Goal: Information Seeking & Learning: Learn about a topic

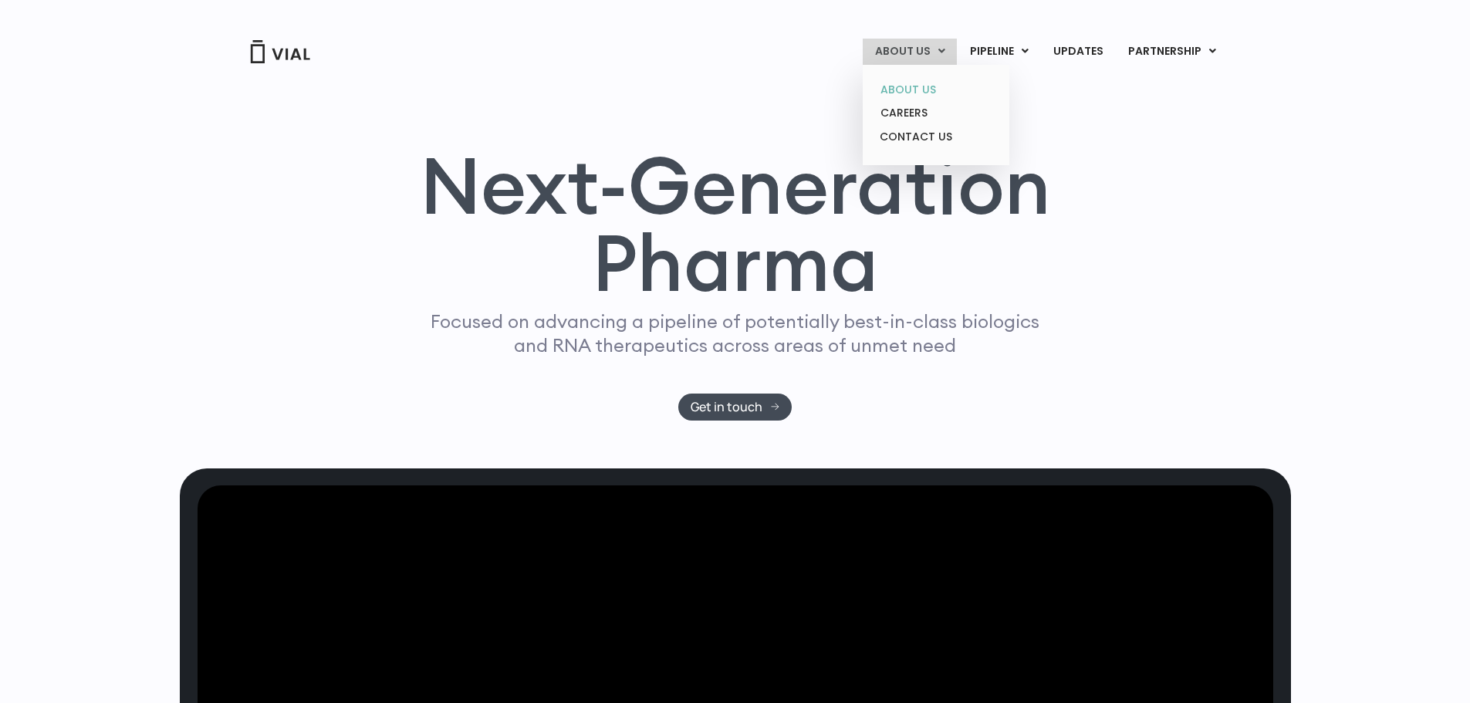
click at [919, 84] on link "ABOUT US" at bounding box center [935, 90] width 135 height 24
